Goal: Go to known website: Go to known website

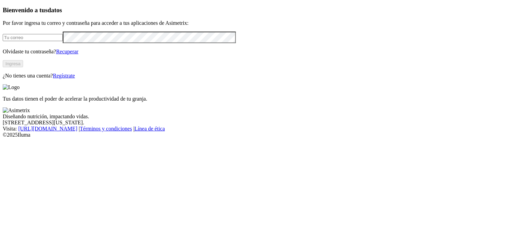
type input "[PERSON_NAME][EMAIL_ADDRESS][PERSON_NAME][DOMAIN_NAME]"
click at [23, 67] on button "Ingresa" at bounding box center [13, 63] width 20 height 7
